Goal: Find specific page/section: Find specific page/section

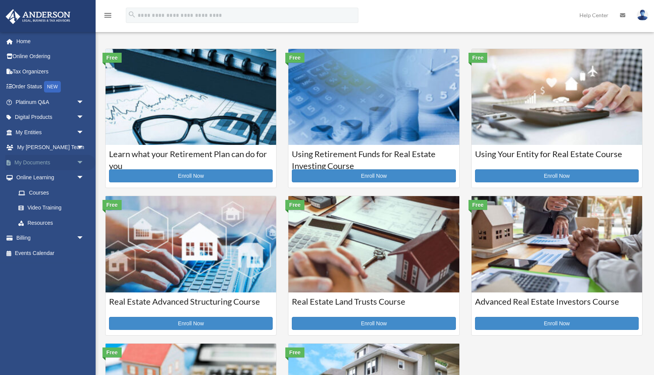
click at [39, 160] on link "My Documents arrow_drop_down" at bounding box center [50, 162] width 90 height 15
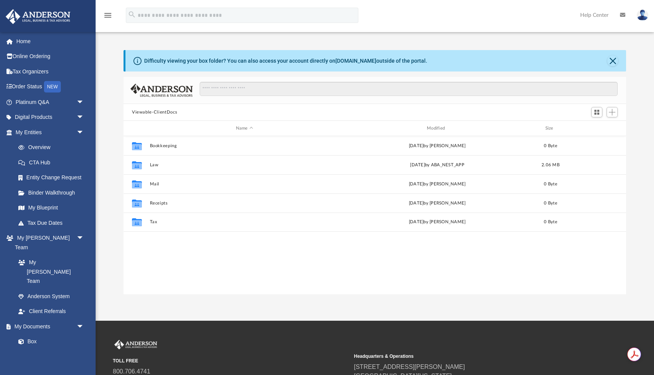
scroll to position [174, 503]
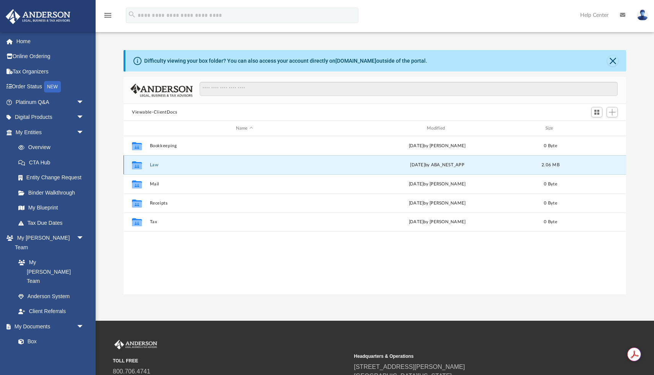
click at [152, 167] on button "Law" at bounding box center [244, 165] width 189 height 5
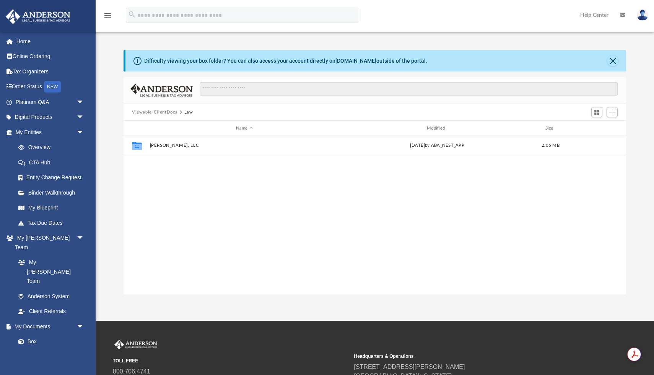
click at [158, 113] on button "Viewable-ClientDocs" at bounding box center [154, 112] width 45 height 7
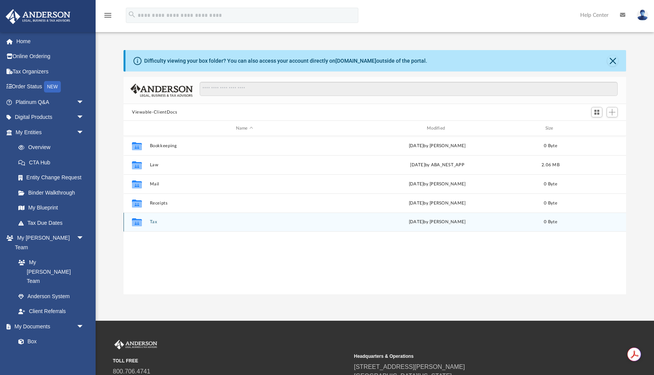
click at [153, 220] on button "Tax" at bounding box center [244, 222] width 189 height 5
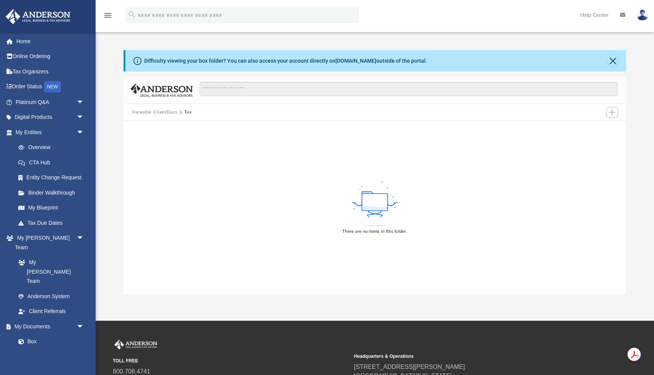
click at [161, 113] on button "Viewable-ClientDocs" at bounding box center [154, 112] width 45 height 7
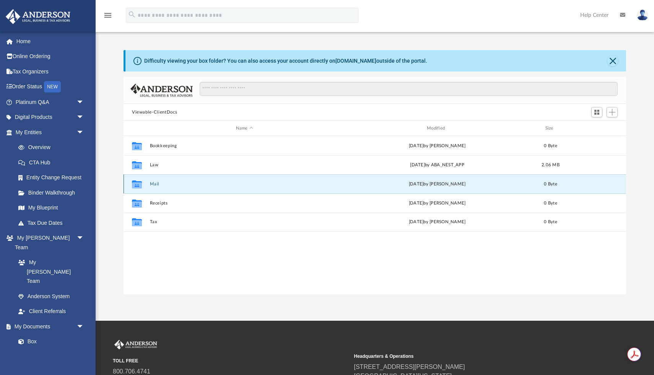
click at [154, 184] on button "Mail" at bounding box center [244, 184] width 189 height 5
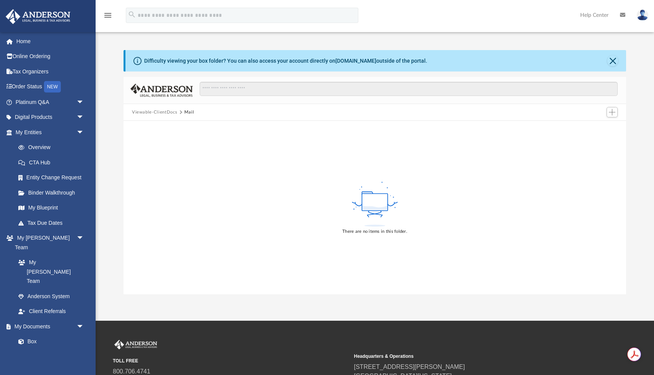
click at [161, 111] on button "Viewable-ClientDocs" at bounding box center [154, 112] width 45 height 7
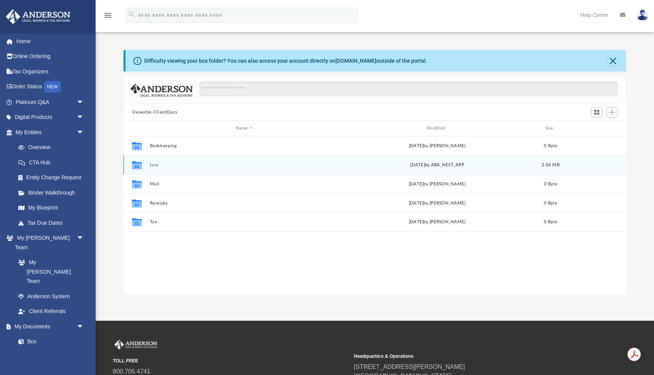
click at [151, 163] on button "Law" at bounding box center [244, 165] width 189 height 5
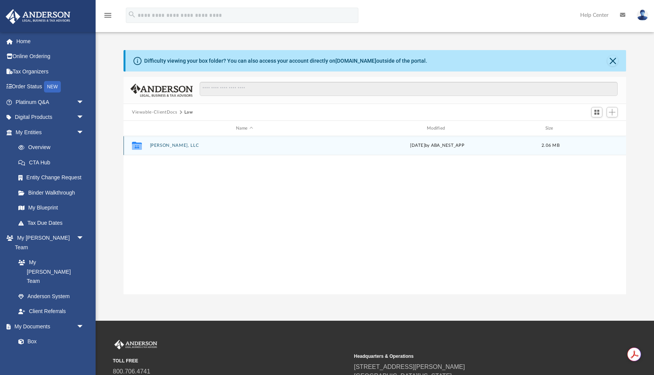
click at [181, 143] on button "Elarion Arandor, LLC" at bounding box center [244, 145] width 189 height 5
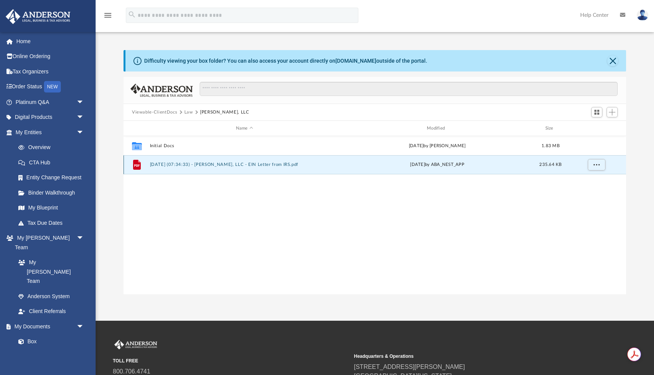
click at [213, 165] on button "2025.08.04 (07:34:33) - Elarion Arandor, LLC - EIN Letter from IRS.pdf" at bounding box center [244, 164] width 189 height 5
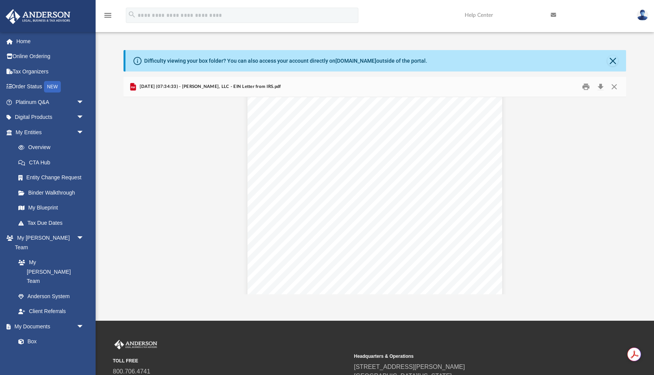
scroll to position [0, 0]
